Goal: Information Seeking & Learning: Find specific page/section

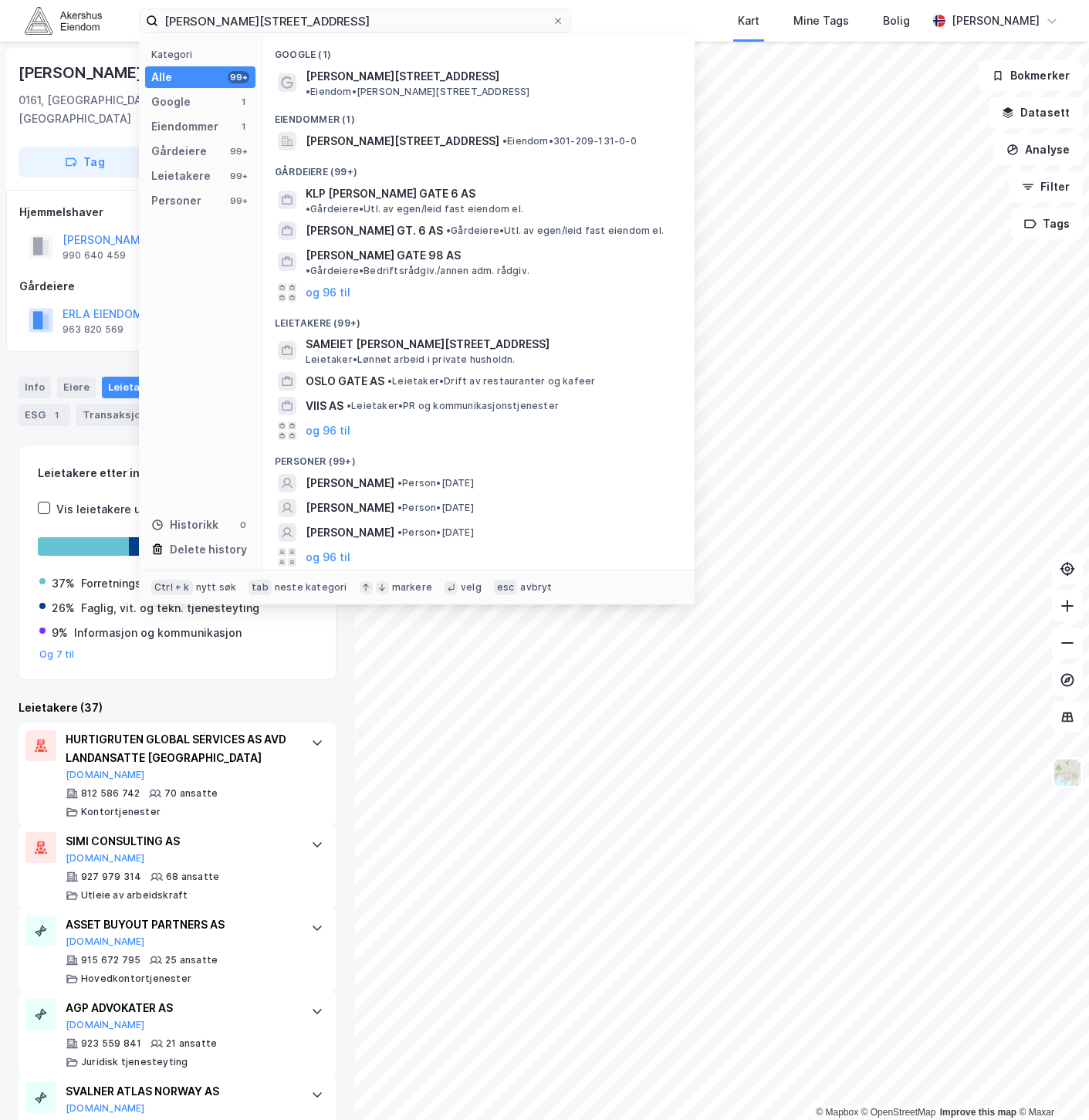
click at [321, 13] on input "[PERSON_NAME][STREET_ADDRESS]" at bounding box center [354, 21] width 393 height 23
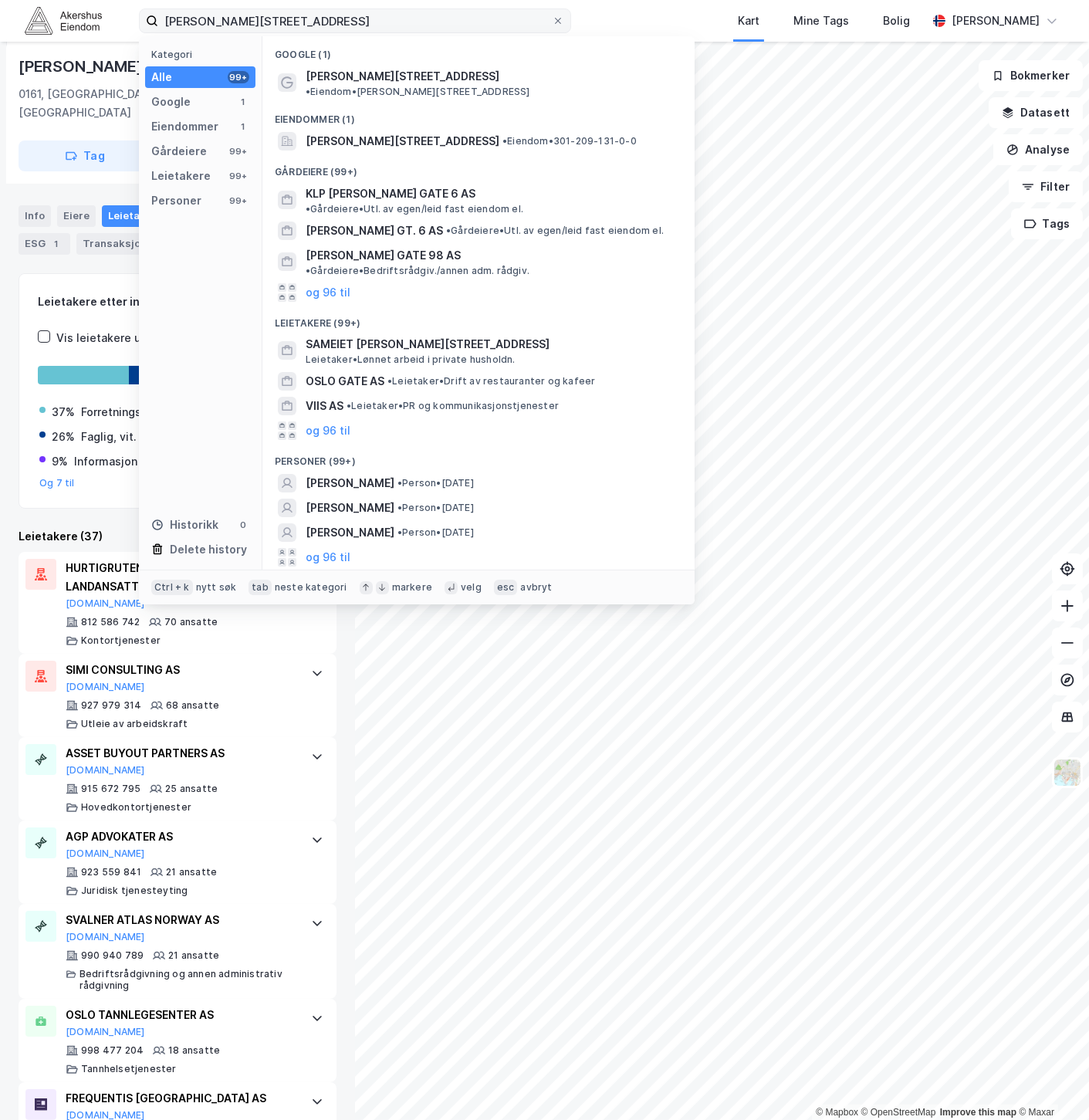
click at [322, 12] on input "[PERSON_NAME][STREET_ADDRESS]" at bounding box center [354, 21] width 393 height 23
click at [324, 13] on input "[PERSON_NAME][STREET_ADDRESS]" at bounding box center [354, 21] width 393 height 23
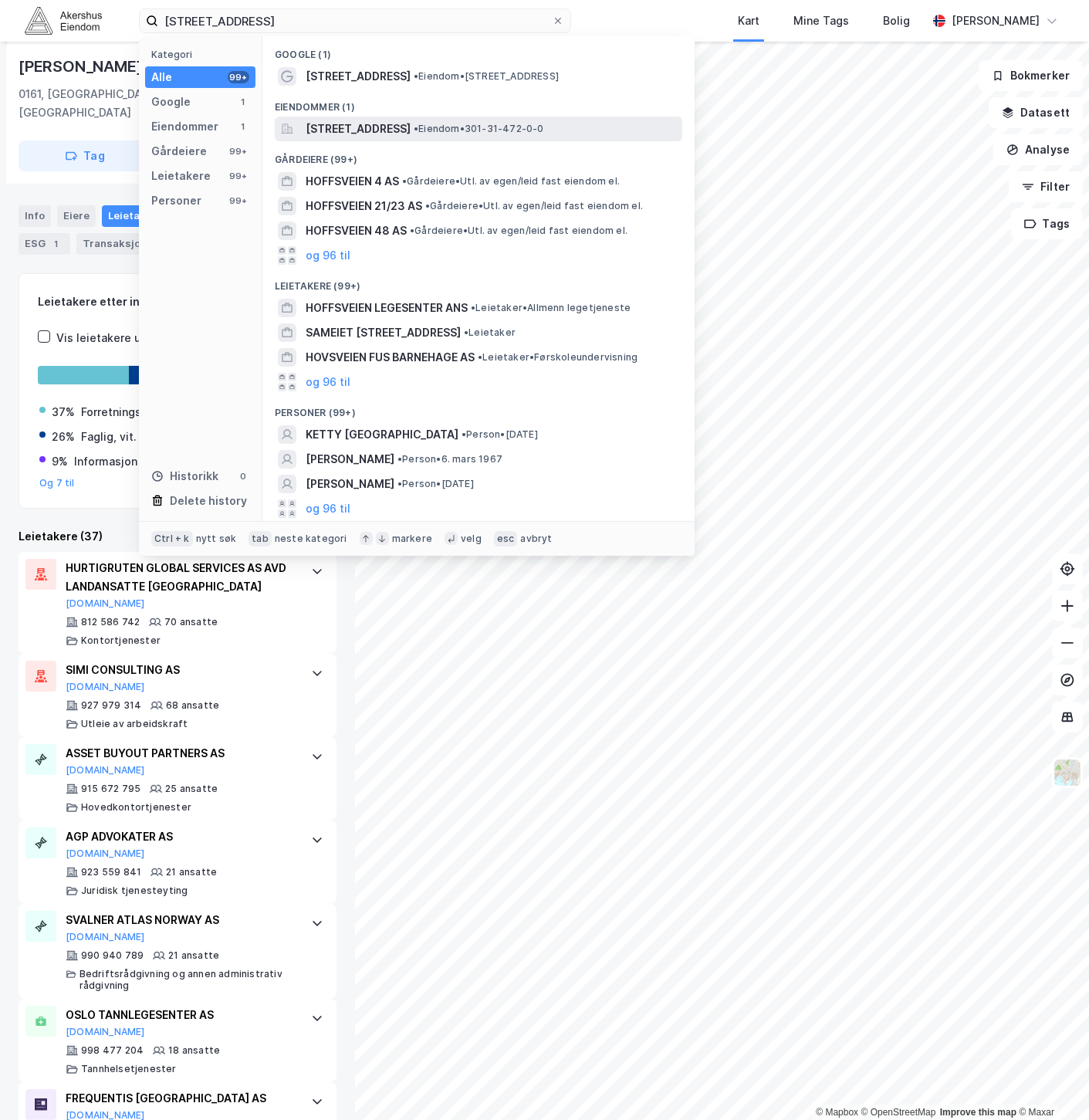
click at [411, 128] on span "[STREET_ADDRESS]" at bounding box center [358, 128] width 105 height 18
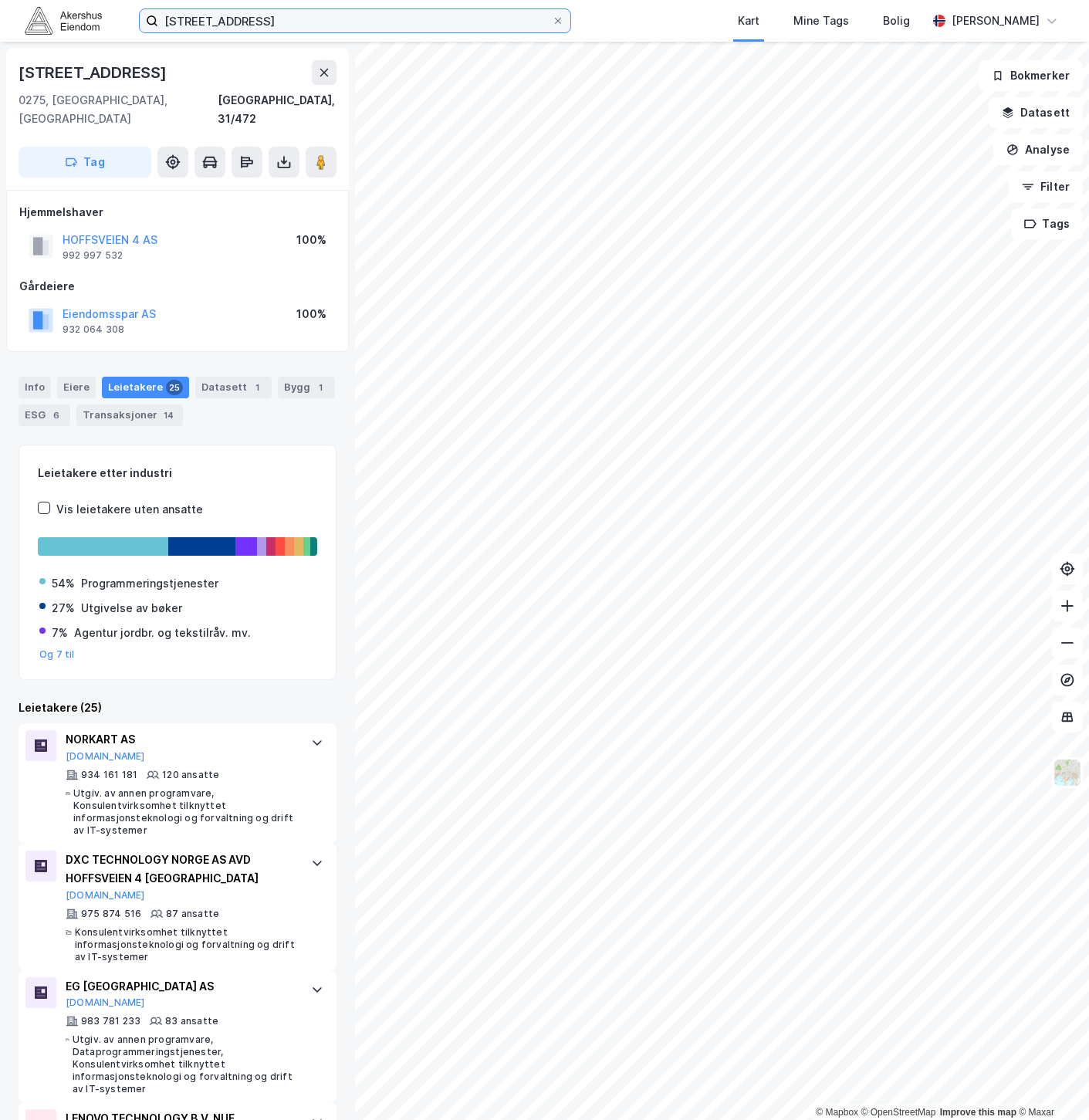
click at [262, 28] on input "[STREET_ADDRESS]" at bounding box center [354, 21] width 393 height 23
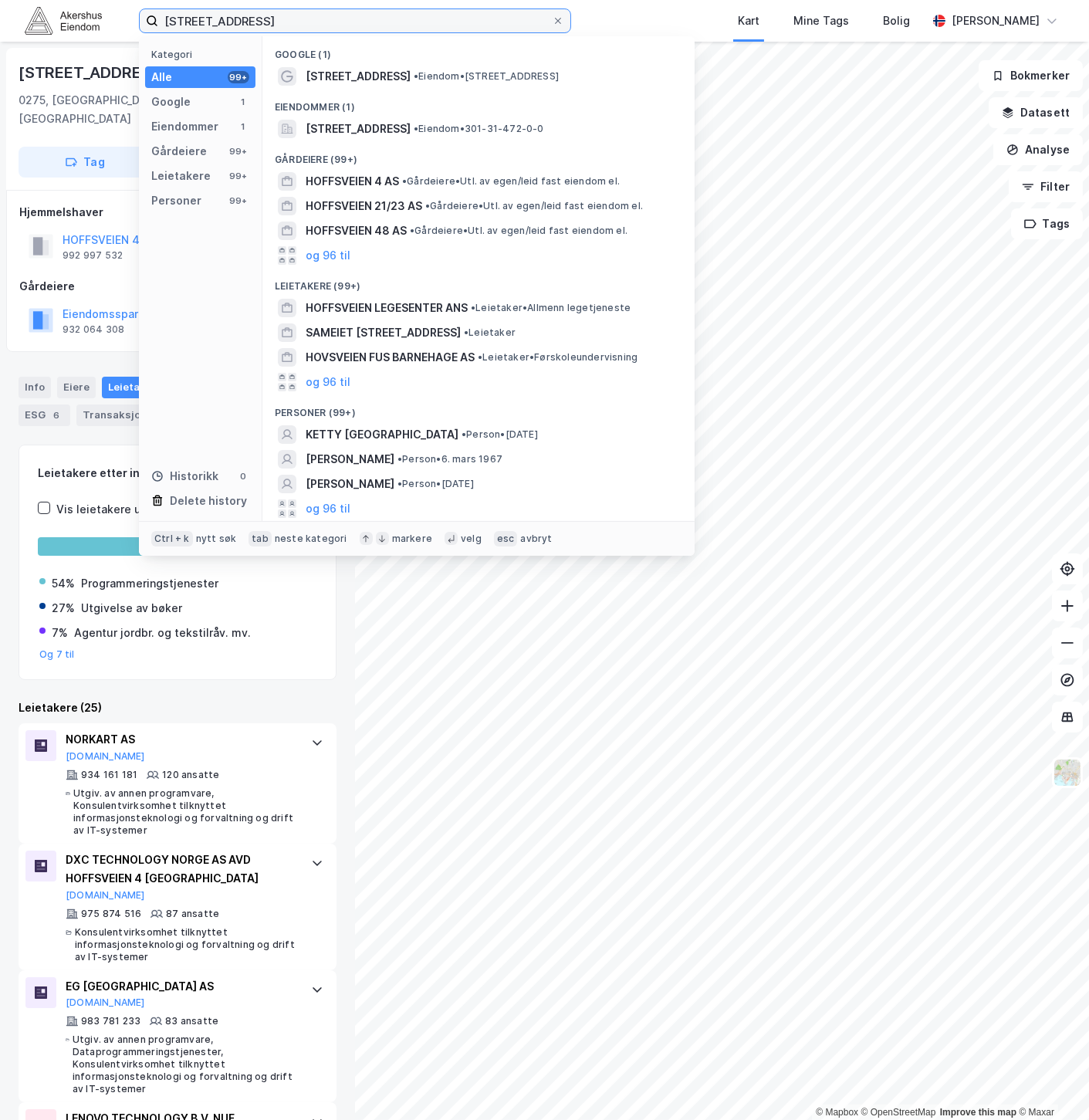
click at [262, 28] on input "[STREET_ADDRESS]" at bounding box center [354, 21] width 393 height 23
paste input "[STREET_ADDRESS]"
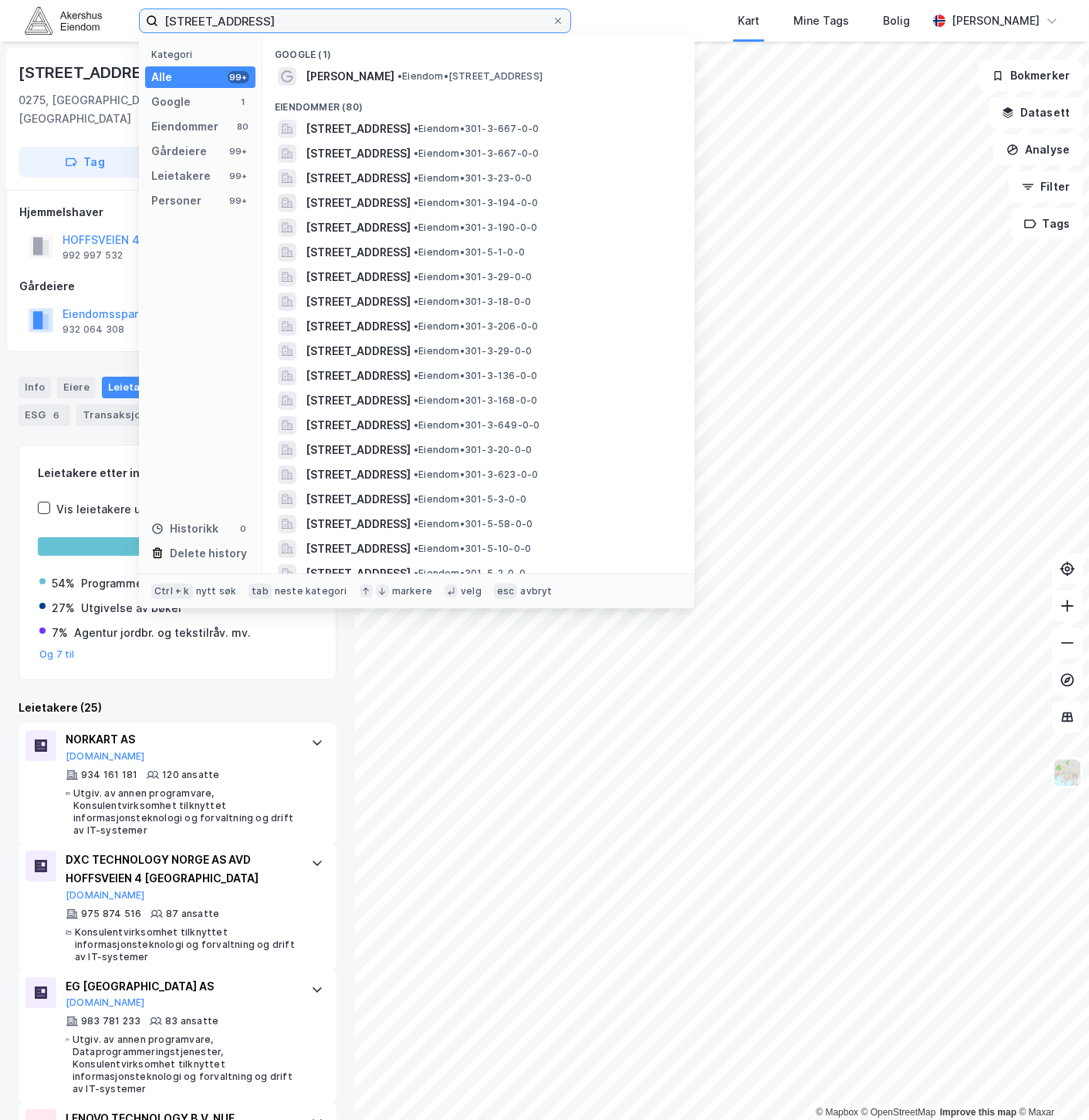
click at [164, 21] on input "[STREET_ADDRESS]" at bounding box center [354, 21] width 393 height 23
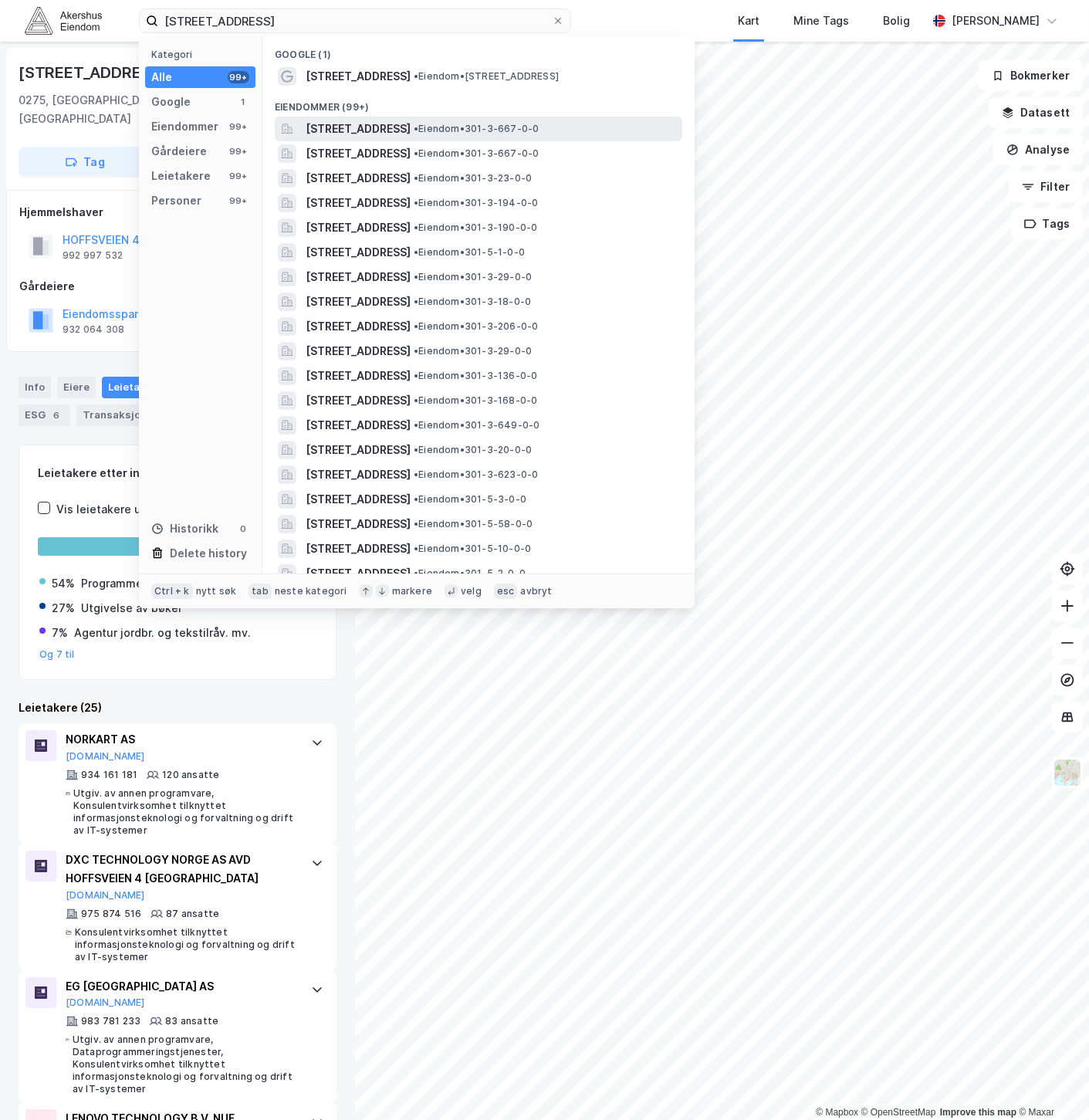
click at [411, 127] on span "[STREET_ADDRESS]" at bounding box center [358, 128] width 105 height 18
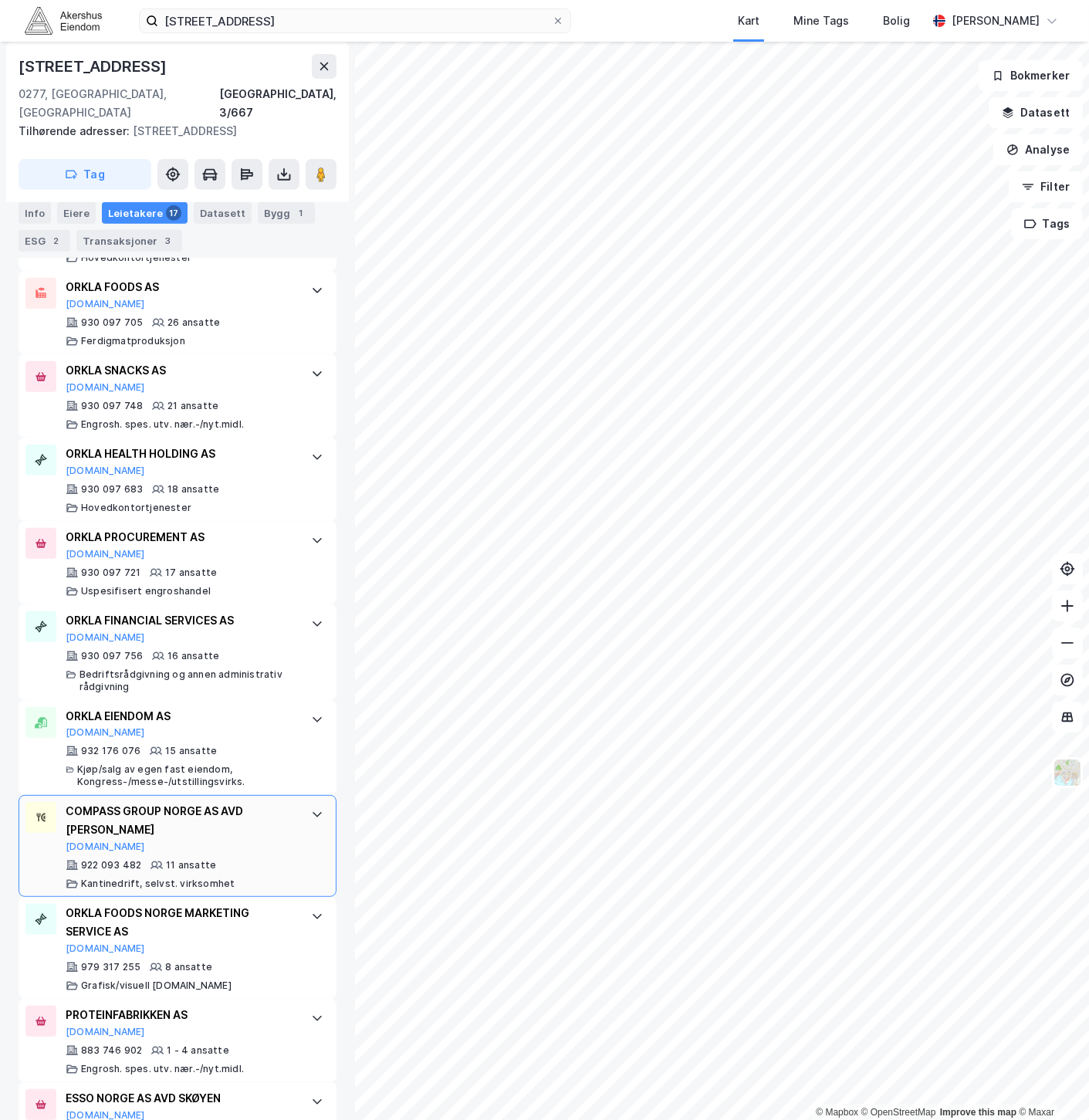
scroll to position [1186, 0]
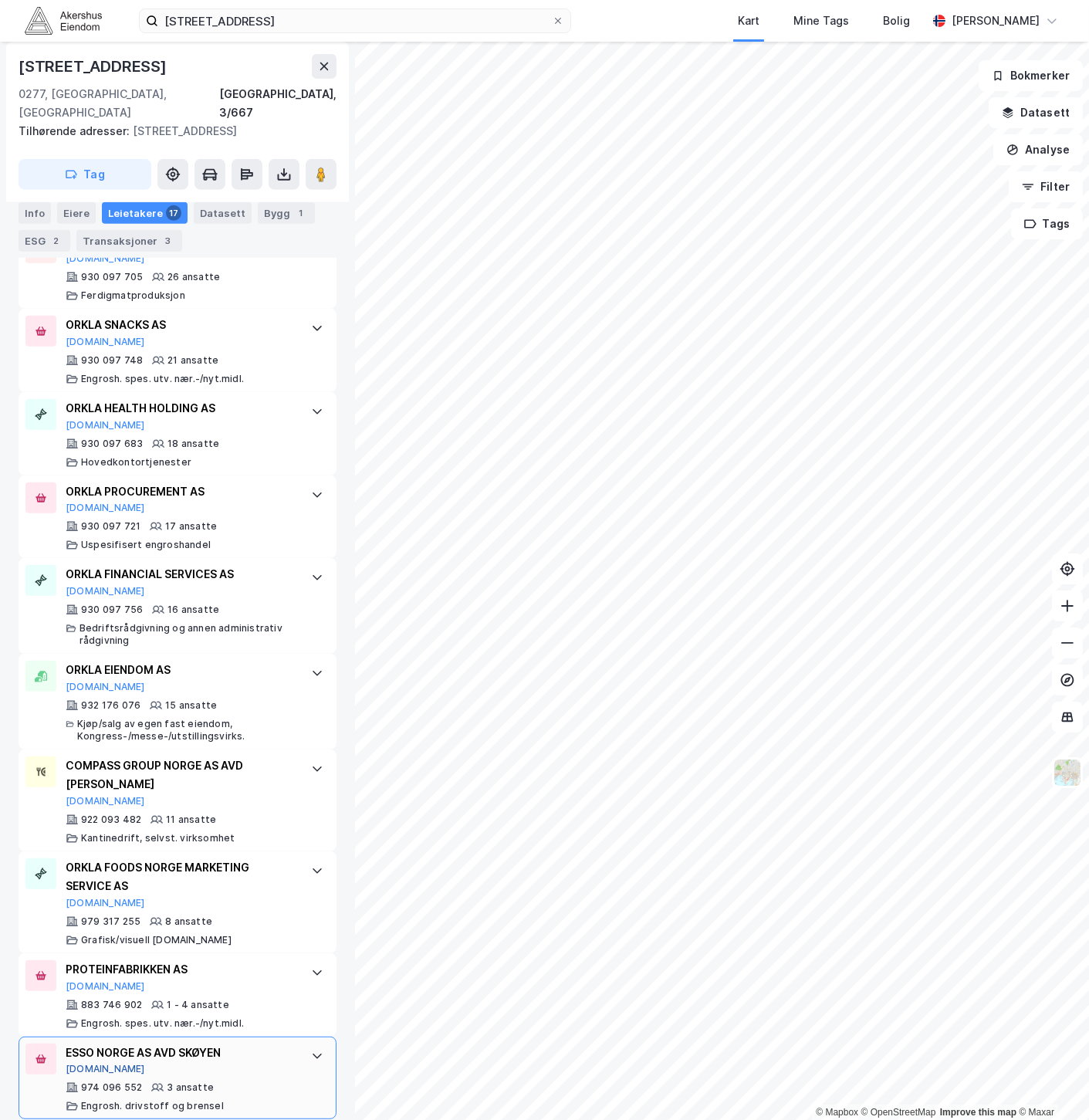
click at [90, 1063] on button "[DOMAIN_NAME]" at bounding box center [105, 1068] width 79 height 12
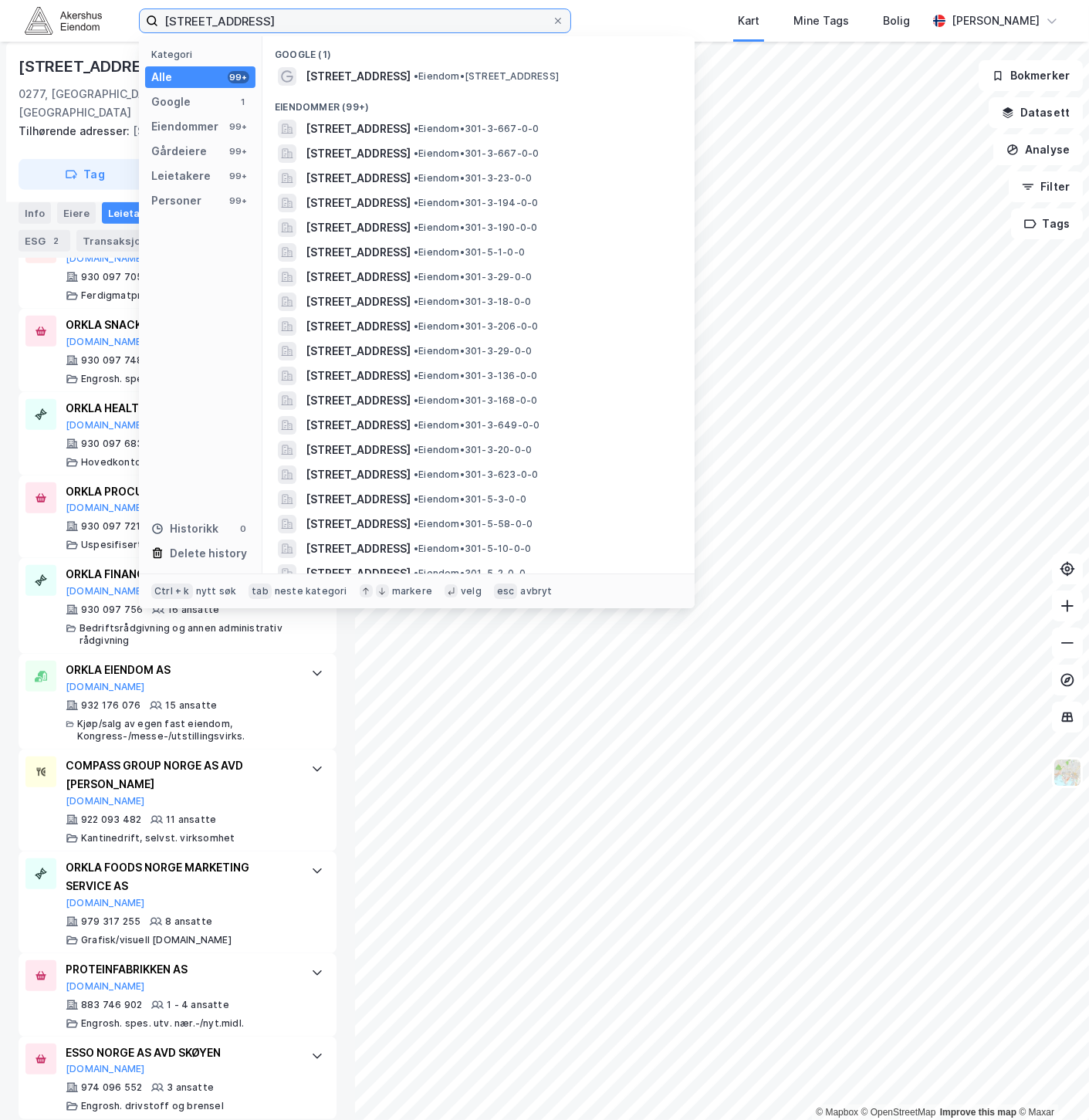
click at [266, 26] on input "[STREET_ADDRESS]" at bounding box center [354, 21] width 393 height 23
click at [266, 25] on input "[STREET_ADDRESS]" at bounding box center [354, 21] width 393 height 23
paste input "[STREET_ADDRESS]"
type input "[STREET_ADDRESS]"
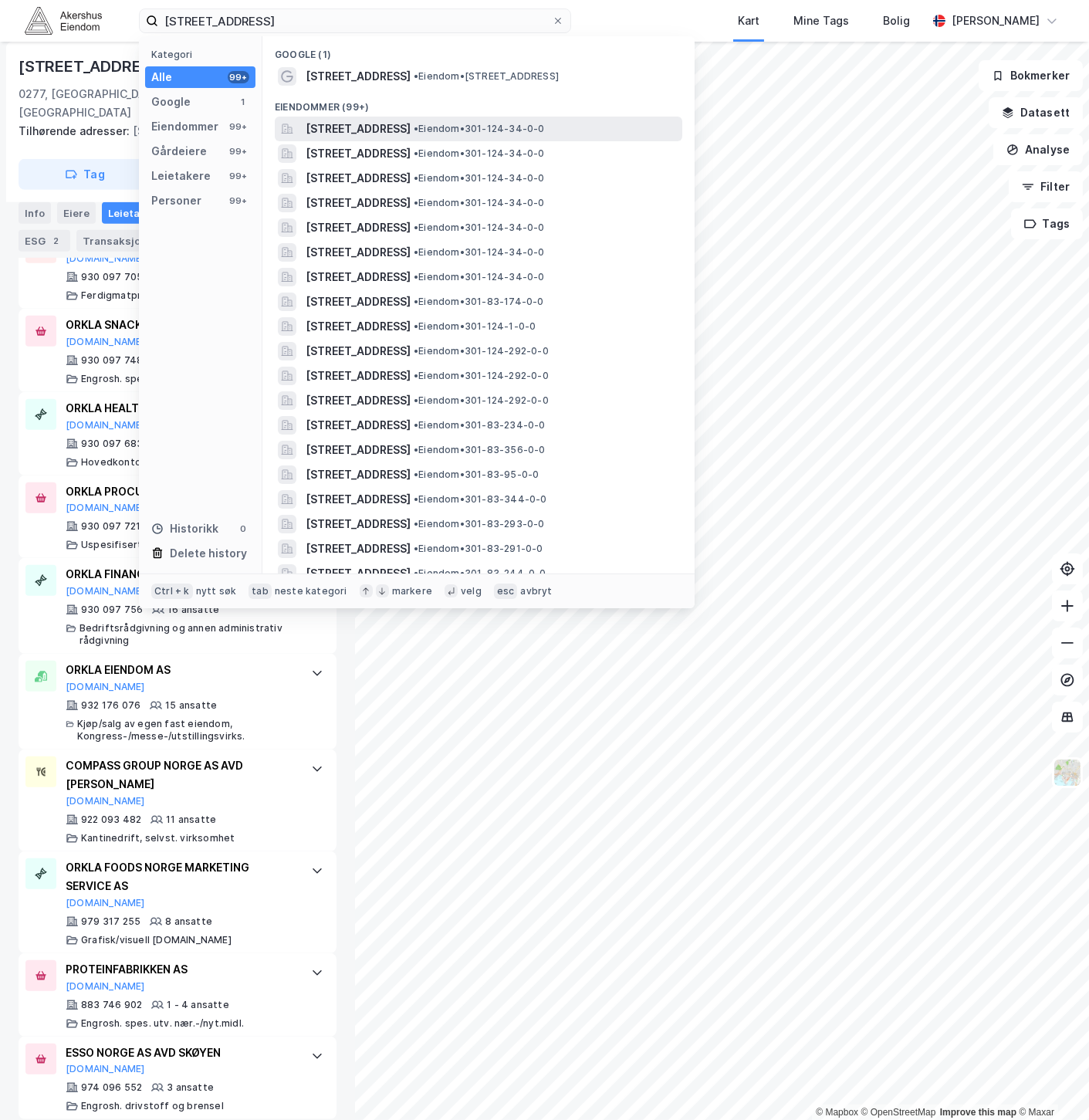
click at [411, 132] on span "[STREET_ADDRESS]" at bounding box center [358, 128] width 105 height 18
